Goal: Book appointment/travel/reservation

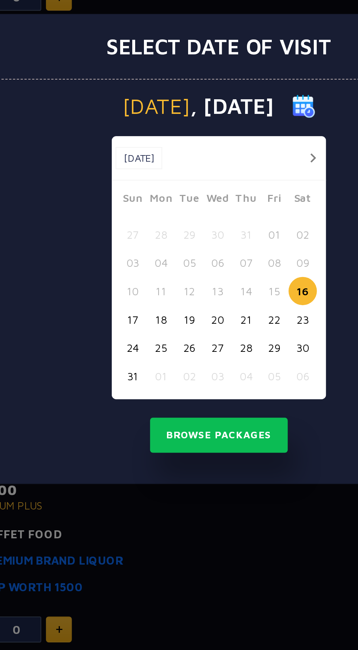
click at [218, 349] on button "16" at bounding box center [219, 345] width 14 height 14
click at [220, 347] on button "16" at bounding box center [219, 345] width 14 height 14
click at [137, 356] on button "17" at bounding box center [138, 359] width 14 height 14
click at [218, 348] on button "16" at bounding box center [219, 345] width 14 height 14
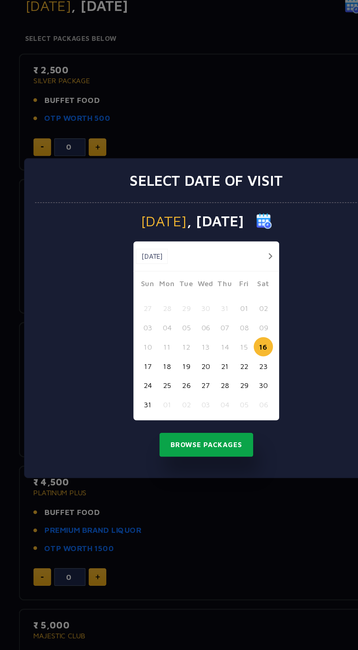
click at [201, 419] on button "Browse Packages" at bounding box center [179, 414] width 66 height 17
